Goal: Unclear

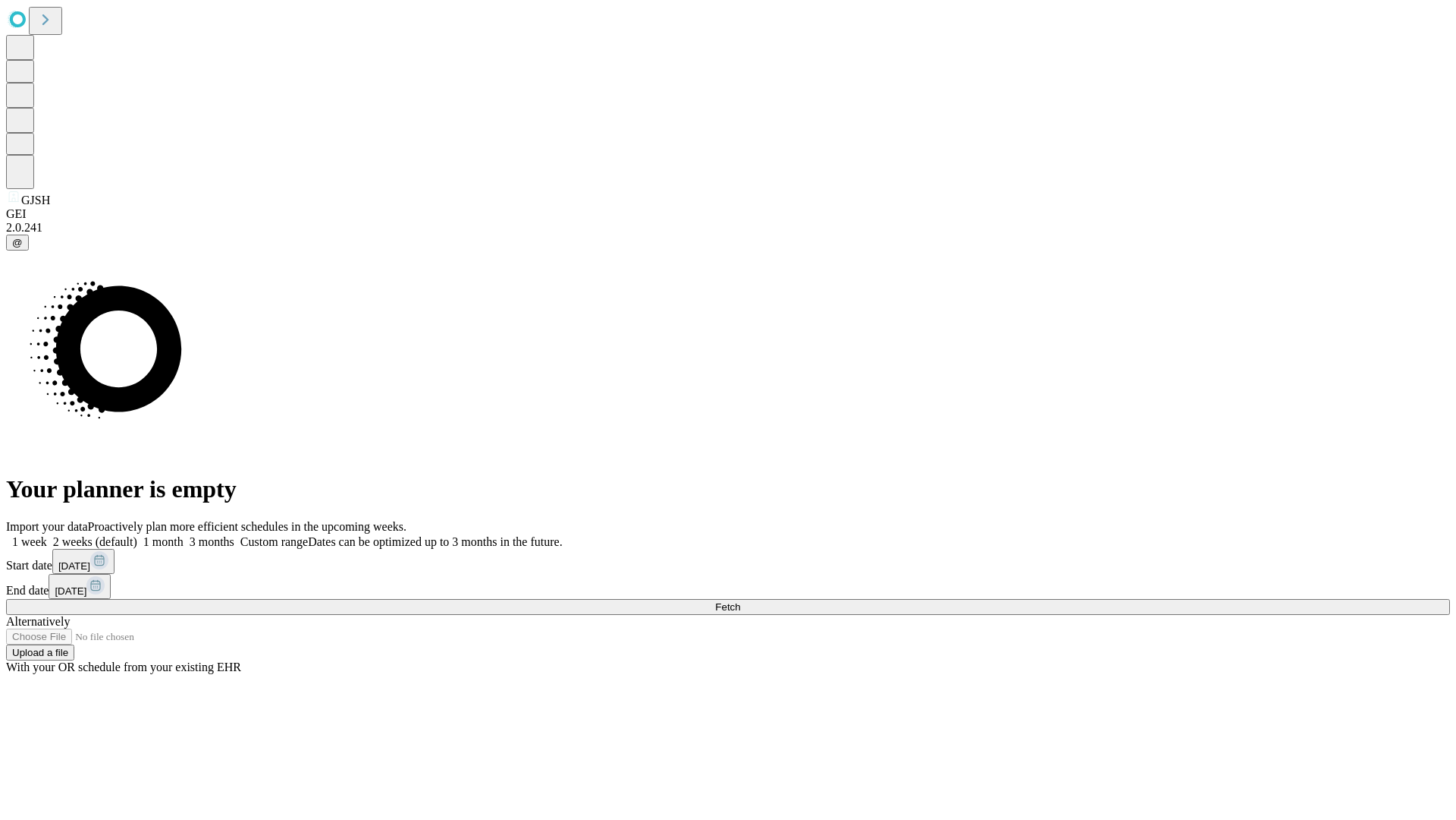
click at [740, 601] on span "Fetch" at bounding box center [728, 606] width 25 height 12
